Goal: Check status: Check status

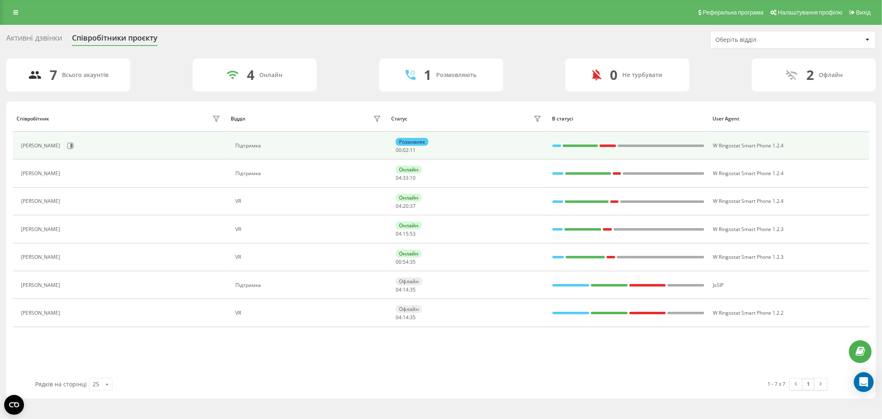
click at [80, 143] on div "Анна Шевченко" at bounding box center [121, 146] width 201 height 14
click at [74, 141] on div "Анна Шевченко" at bounding box center [121, 146] width 201 height 14
click at [69, 146] on icon at bounding box center [70, 145] width 7 height 7
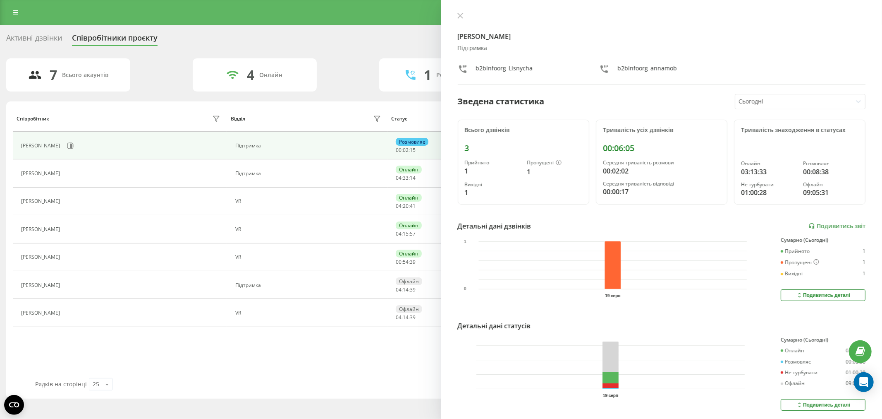
drag, startPoint x: 455, startPoint y: 14, endPoint x: 453, endPoint y: 7, distance: 8.0
click at [456, 16] on button at bounding box center [460, 16] width 11 height 8
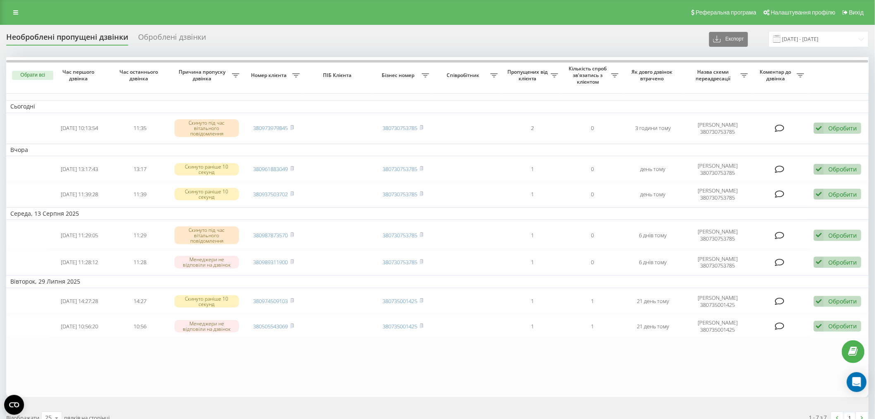
click at [547, 386] on table "Сьогодні 2025-08-19 10:13:54 11:35 Скинуто під час вітального повідомлення 3809…" at bounding box center [437, 227] width 863 height 340
